Goal: Task Accomplishment & Management: Complete application form

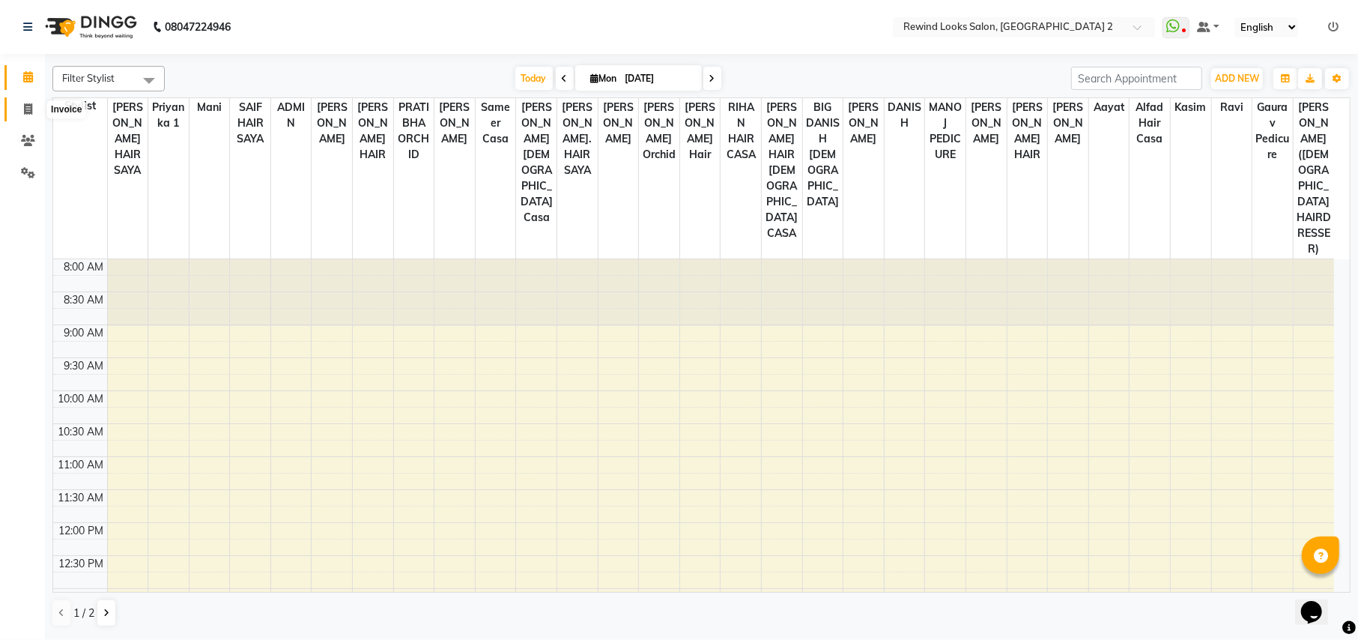
click at [19, 106] on span at bounding box center [28, 109] width 26 height 17
select select "service"
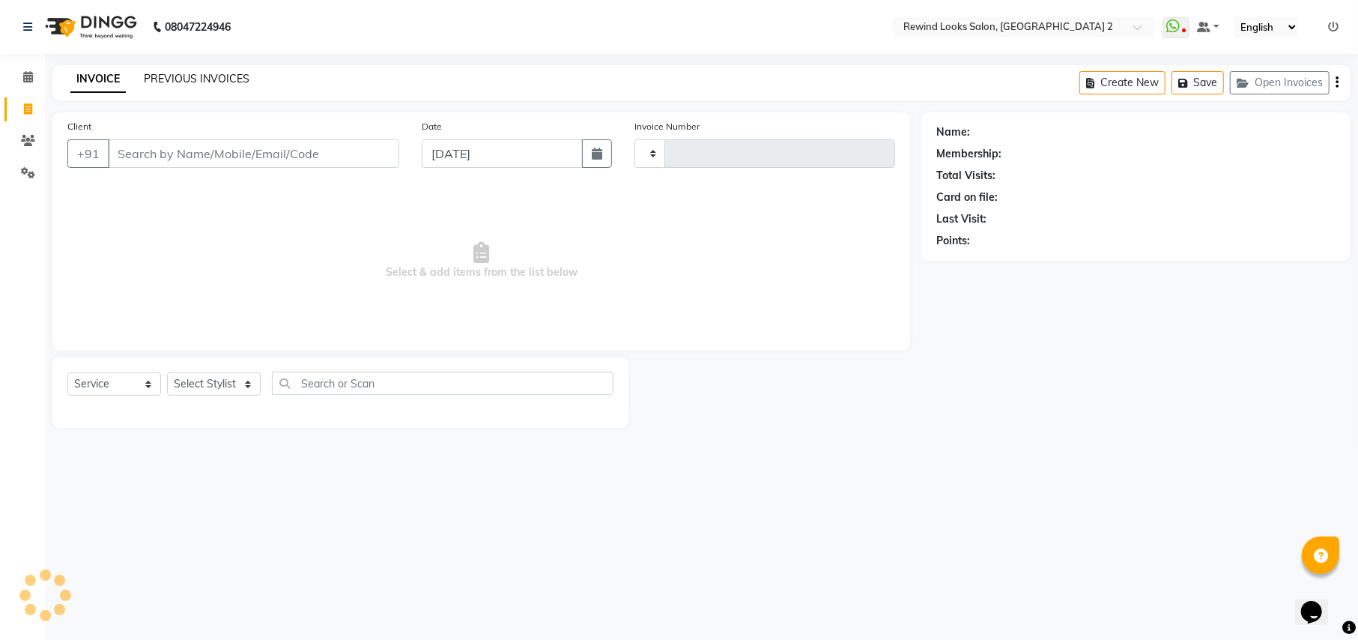
type input "9233"
select select "4640"
click at [169, 84] on link "PREVIOUS INVOICES" at bounding box center [197, 78] width 106 height 13
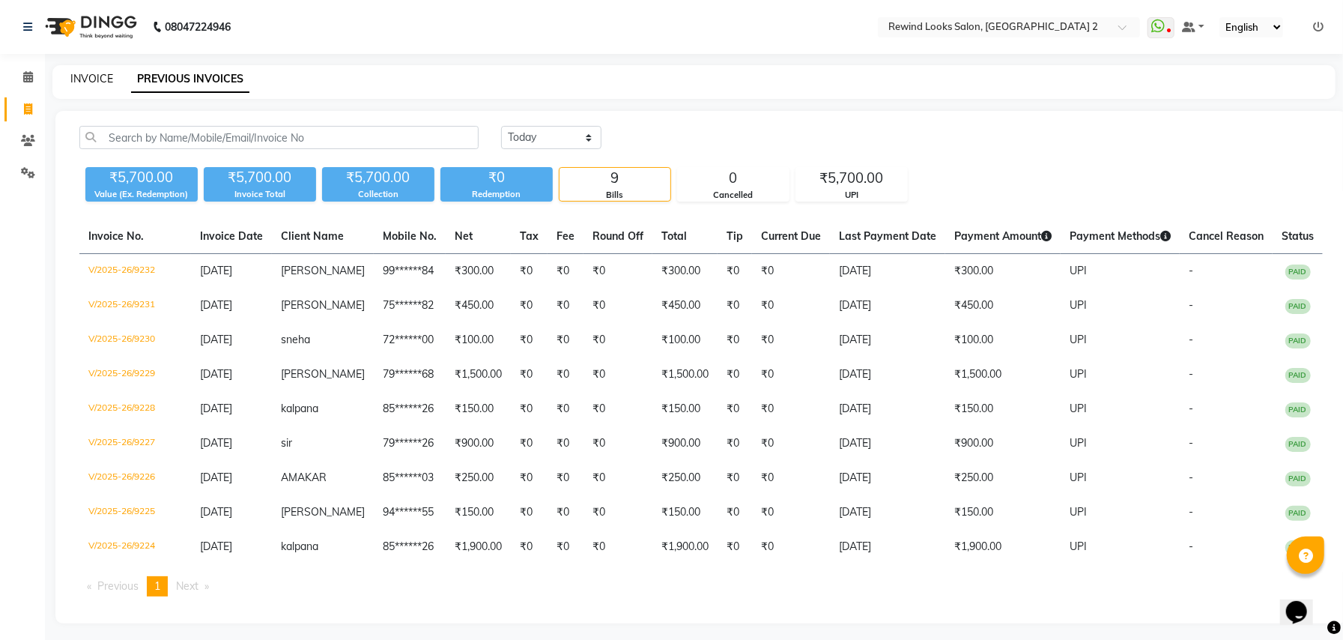
click at [105, 76] on link "INVOICE" at bounding box center [91, 78] width 43 height 13
select select "service"
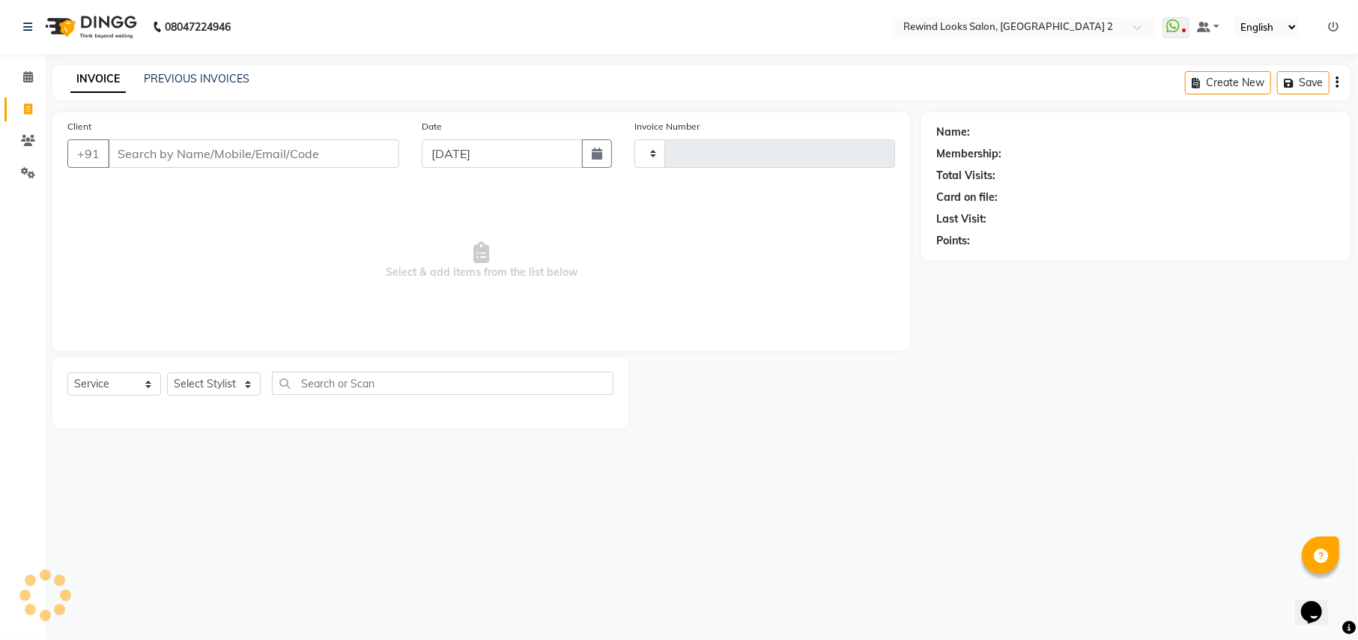
type input "9233"
select select "4640"
click at [105, 76] on link "INVOICE" at bounding box center [97, 79] width 55 height 27
select select "27076"
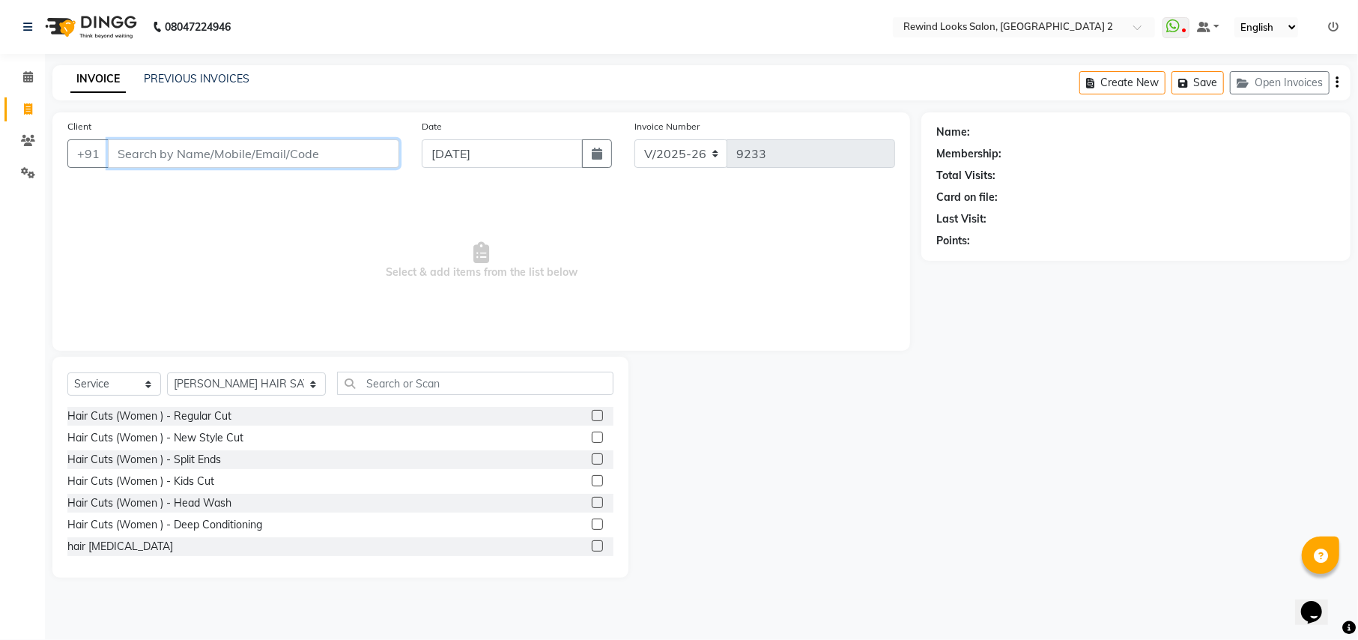
click at [259, 145] on input "Client" at bounding box center [253, 153] width 291 height 28
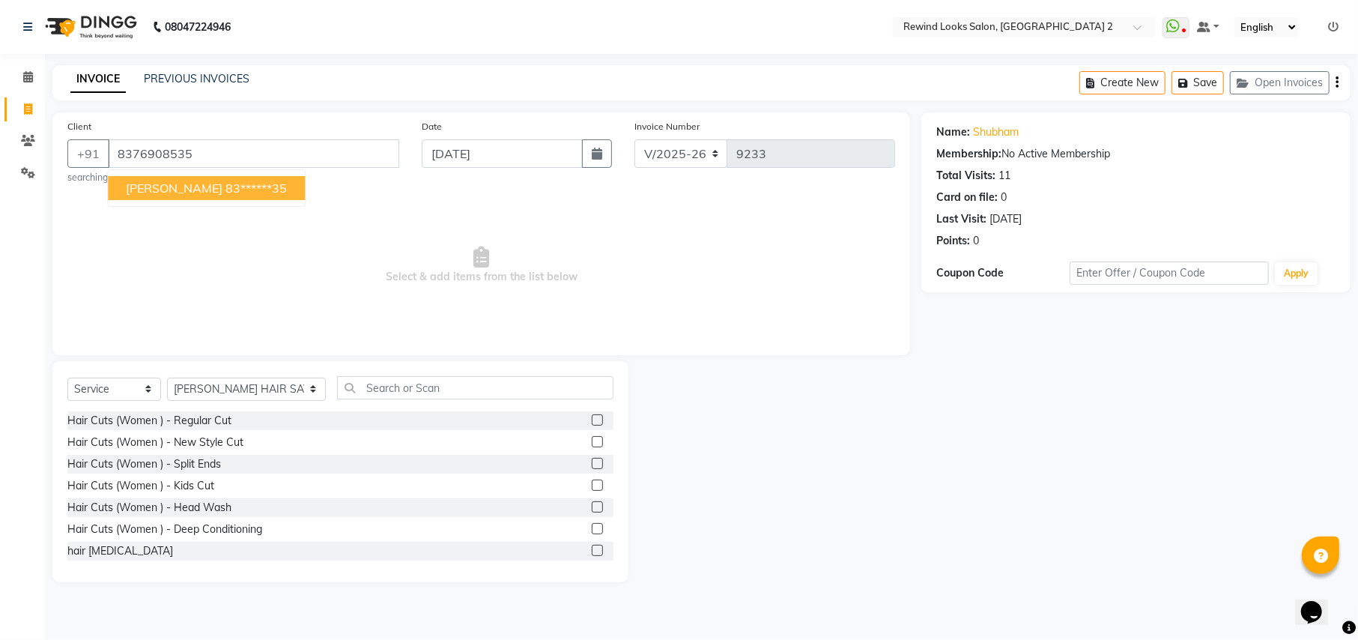
click at [172, 184] on span "[PERSON_NAME]" at bounding box center [174, 188] width 97 height 15
type input "83******35"
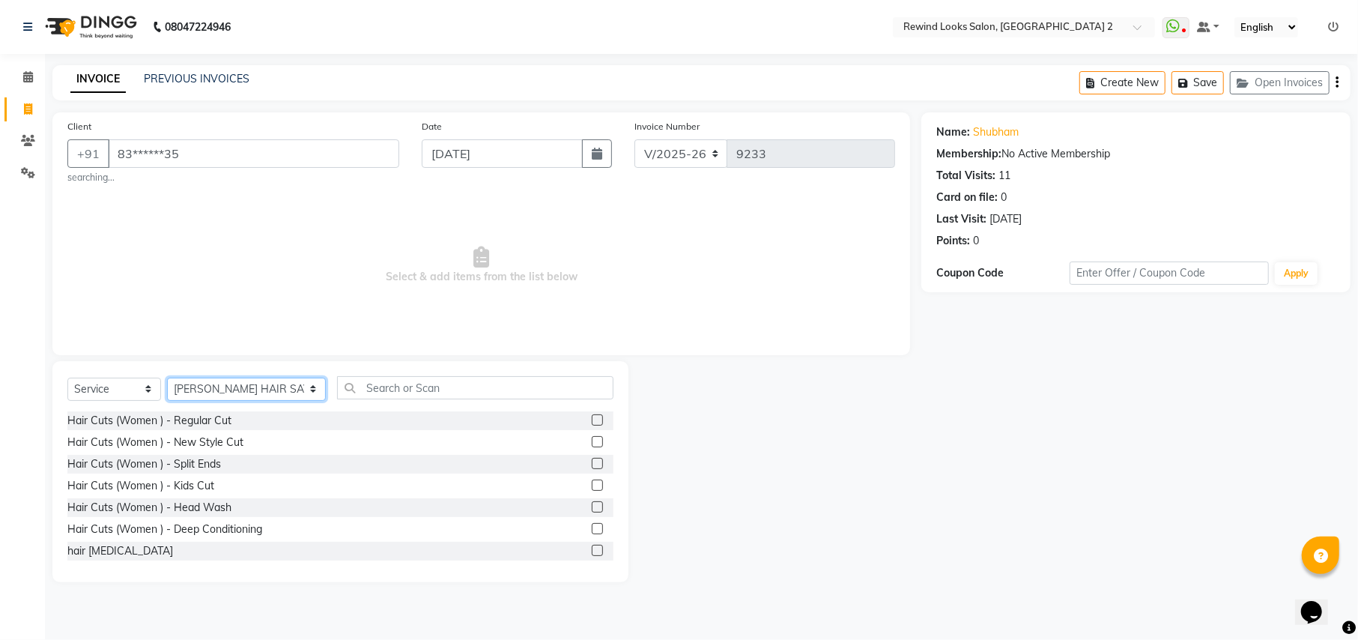
click at [217, 394] on select "Select Stylist aayat ADMIN Alfad hair Casa [PERSON_NAME] ([DEMOGRAPHIC_DATA] HA…" at bounding box center [246, 389] width 159 height 23
select select "81648"
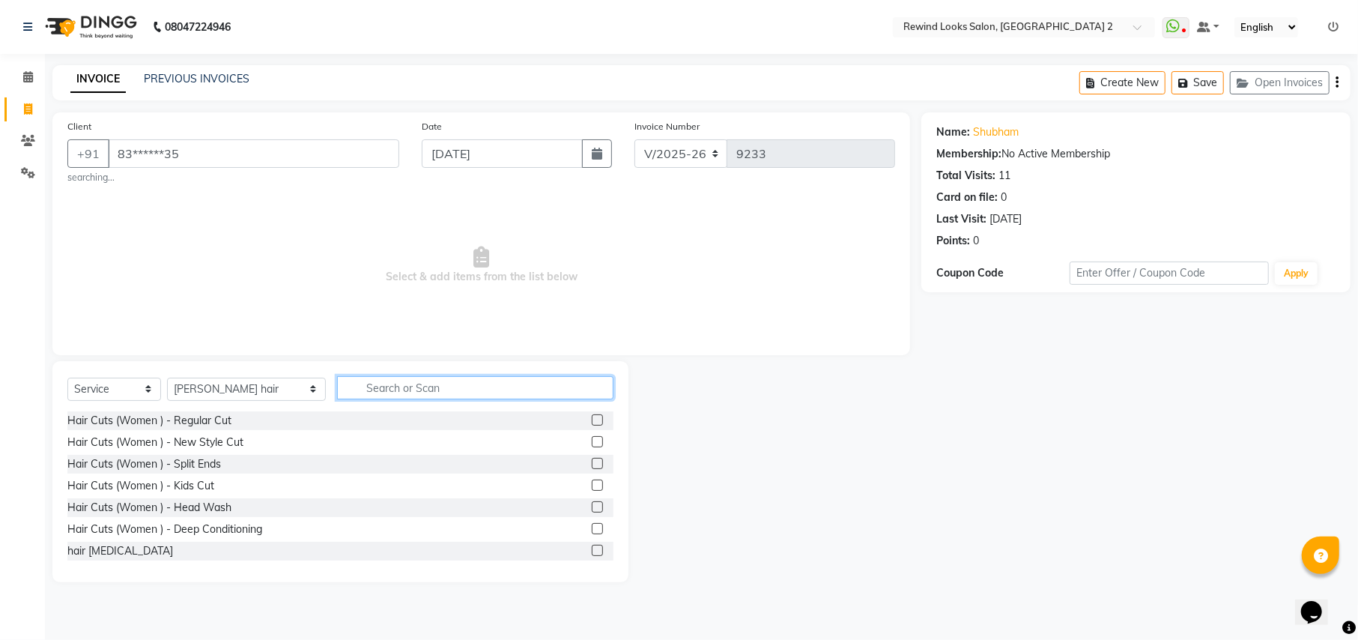
click at [460, 385] on input "text" at bounding box center [475, 387] width 276 height 23
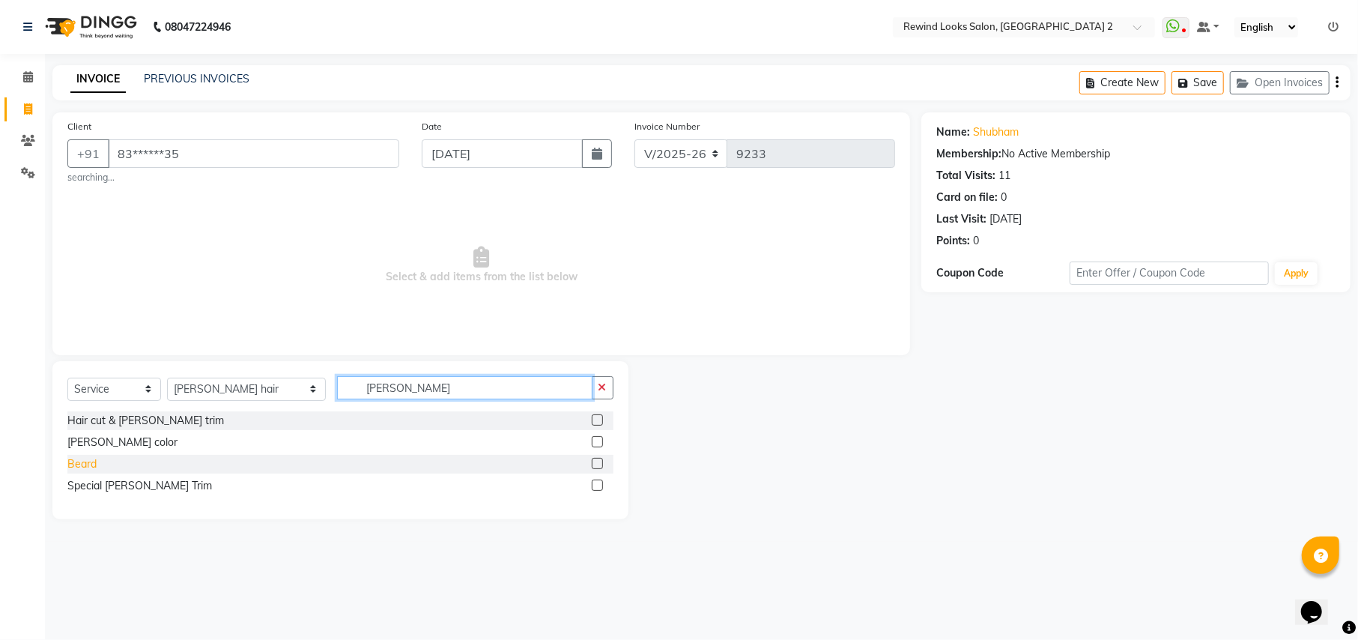
type input "[PERSON_NAME]"
click at [90, 463] on div "Beard" at bounding box center [81, 464] width 29 height 16
checkbox input "false"
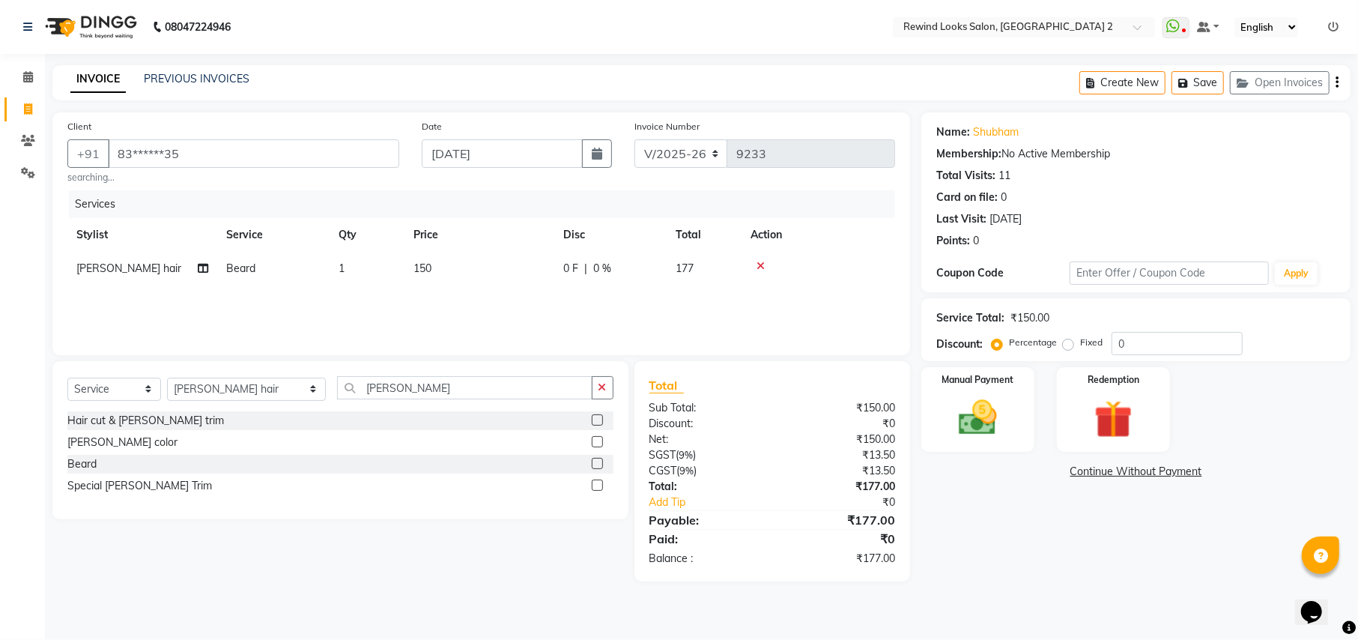
click at [1337, 82] on icon "button" at bounding box center [1337, 82] width 3 height 1
select select "27076"
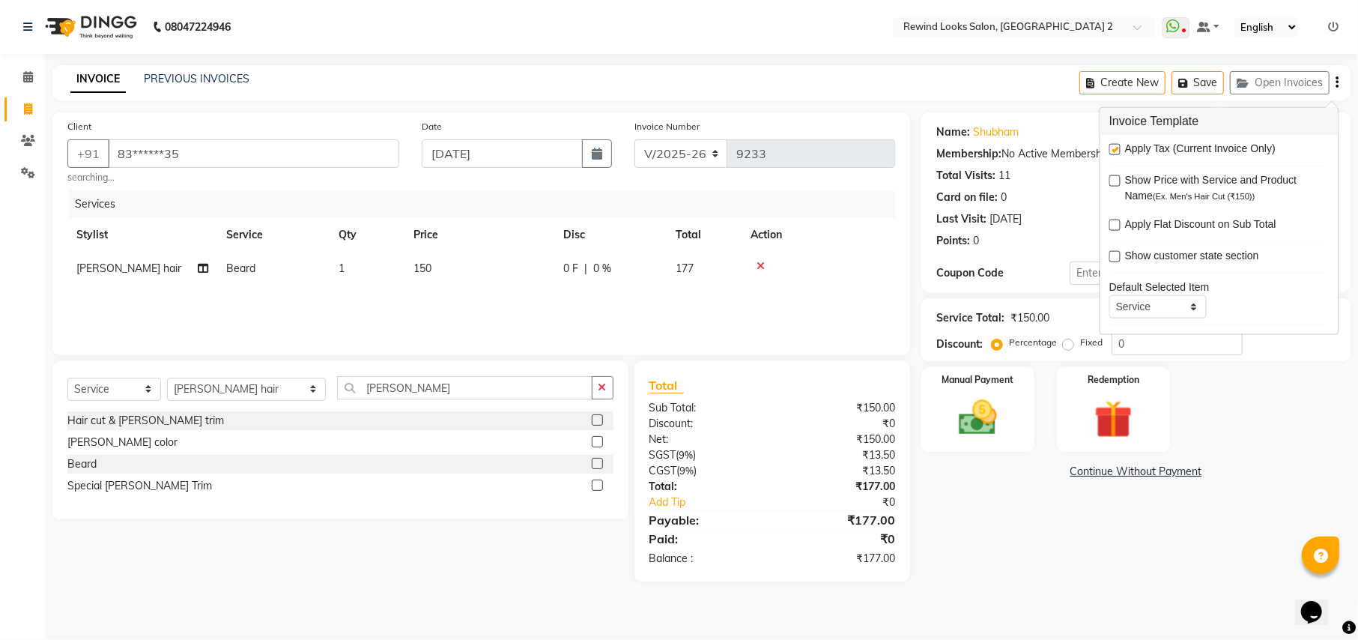
click at [1115, 145] on label at bounding box center [1115, 149] width 11 height 11
click at [1115, 145] on input "checkbox" at bounding box center [1115, 150] width 10 height 10
checkbox input "false"
click at [959, 414] on img at bounding box center [978, 418] width 64 height 46
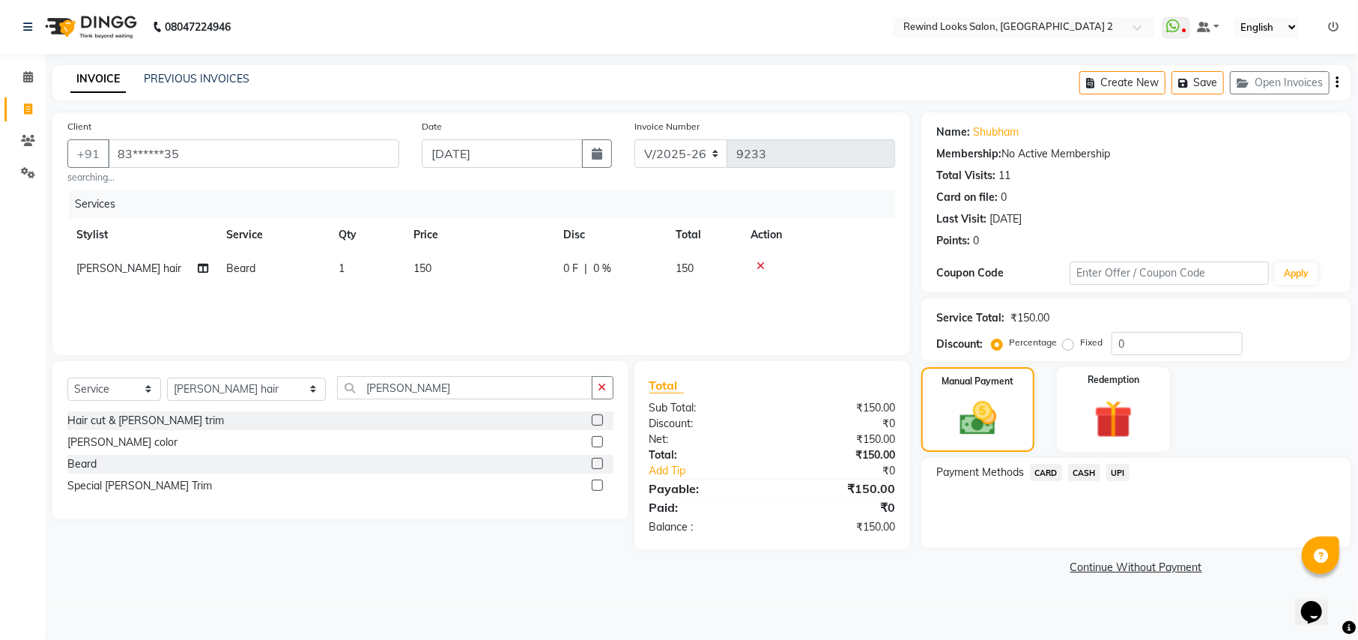
click at [1116, 474] on span "UPI" at bounding box center [1118, 472] width 23 height 17
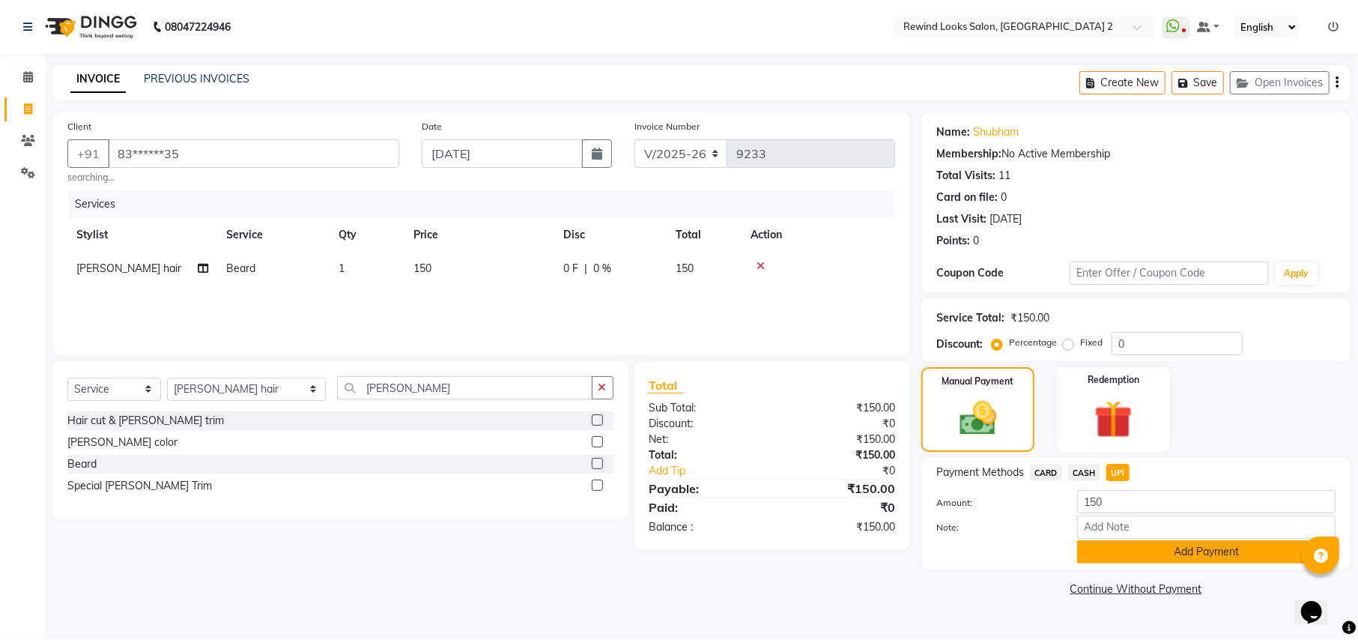
click at [1094, 557] on button "Add Payment" at bounding box center [1206, 551] width 258 height 23
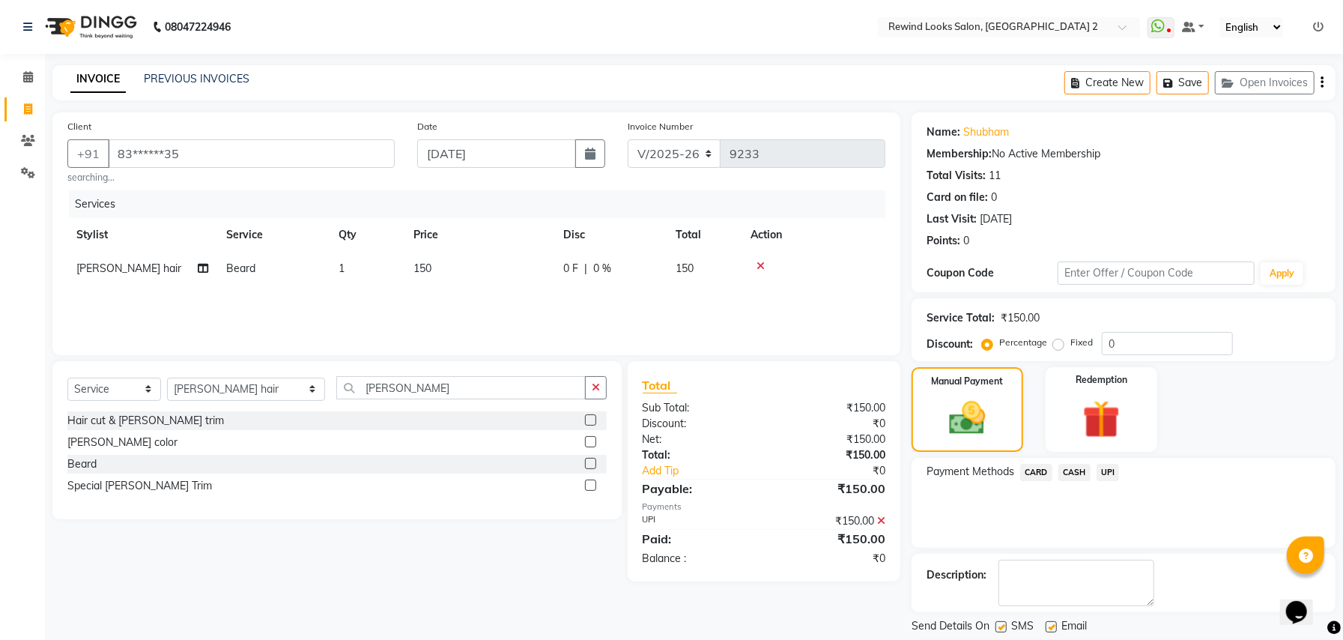
scroll to position [40, 0]
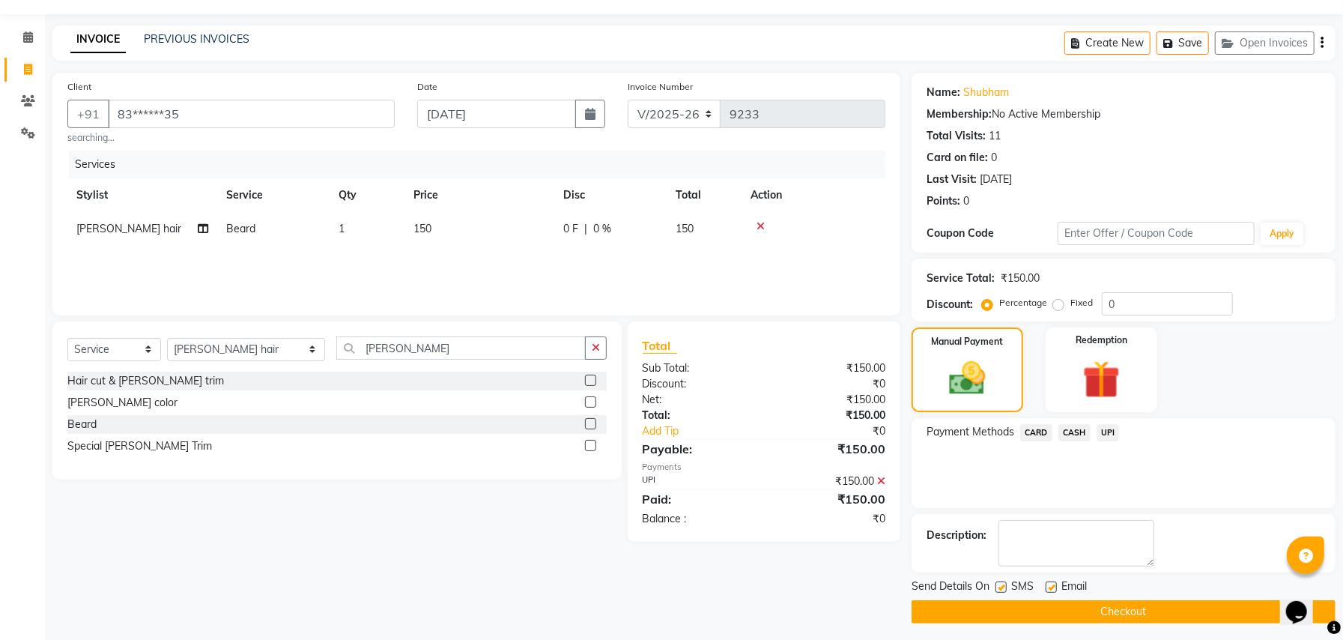
click at [1166, 611] on button "Checkout" at bounding box center [1124, 611] width 424 height 23
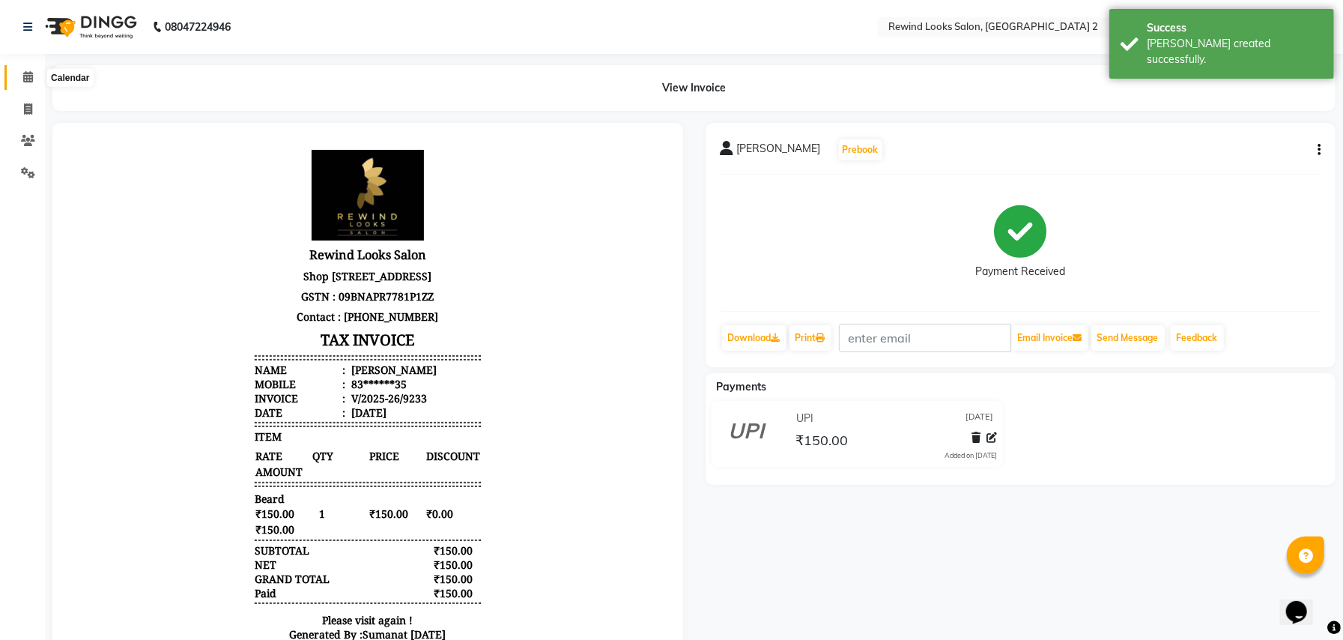
click at [34, 76] on span at bounding box center [28, 77] width 26 height 17
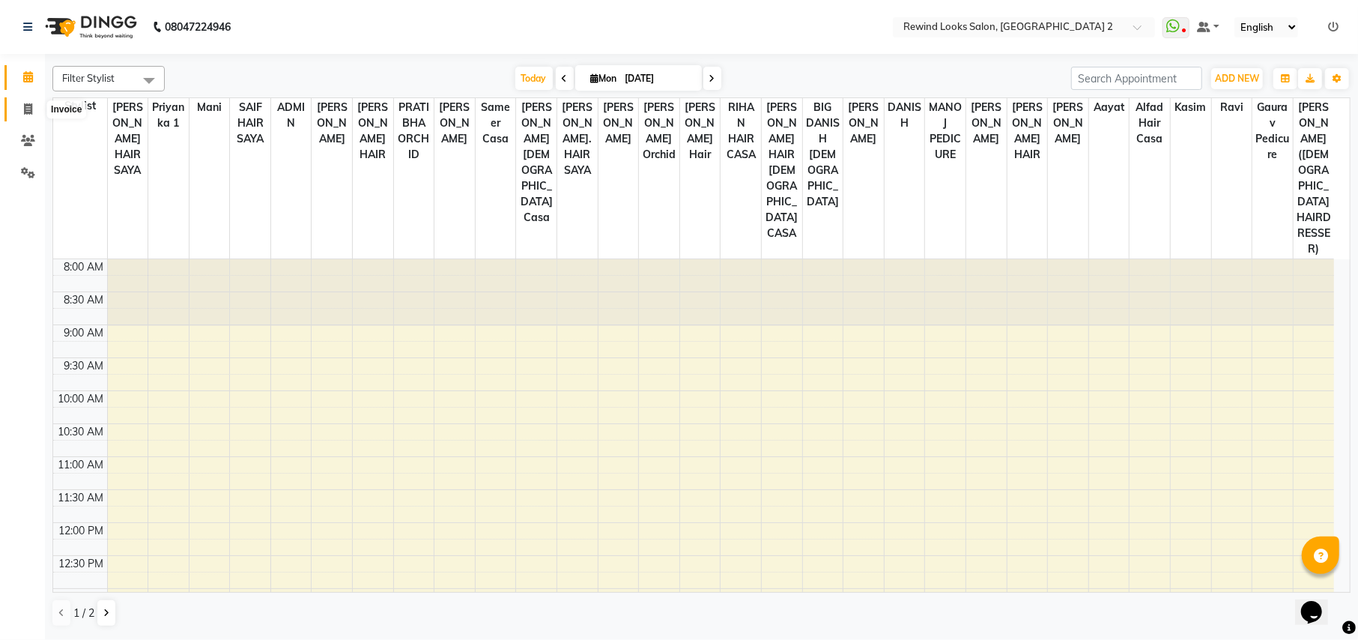
click at [24, 108] on icon at bounding box center [28, 108] width 8 height 11
select select "service"
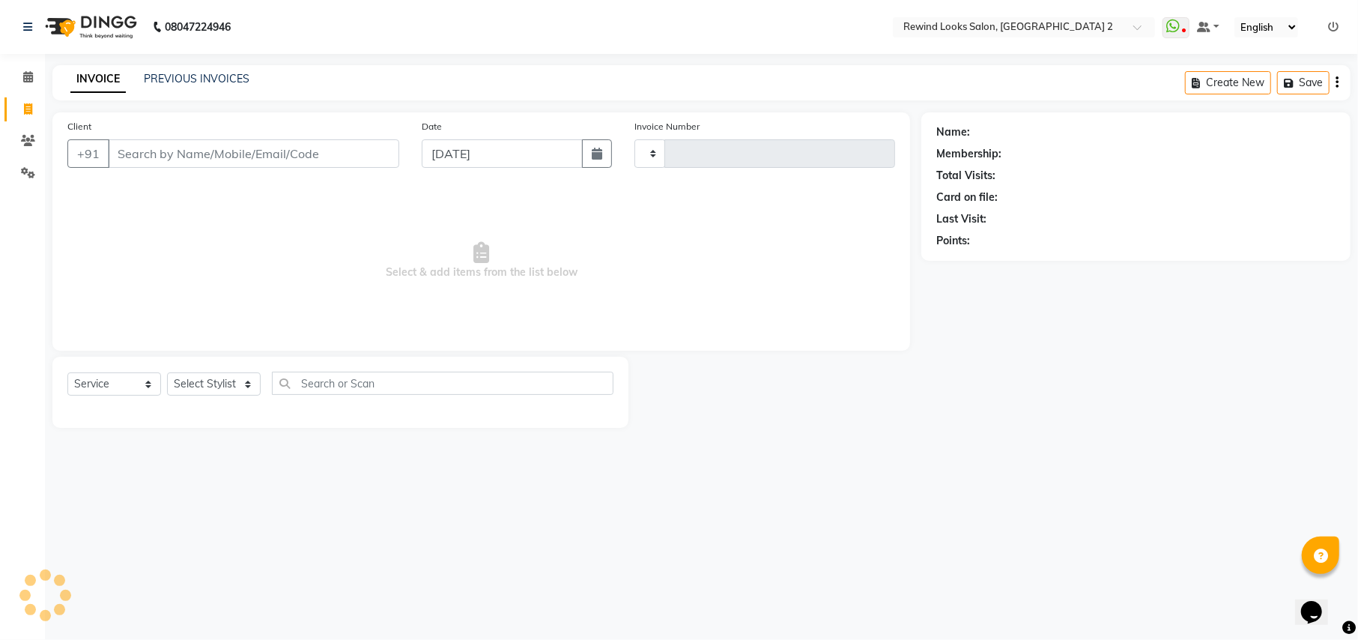
type input "9234"
select select "4640"
select select "27076"
